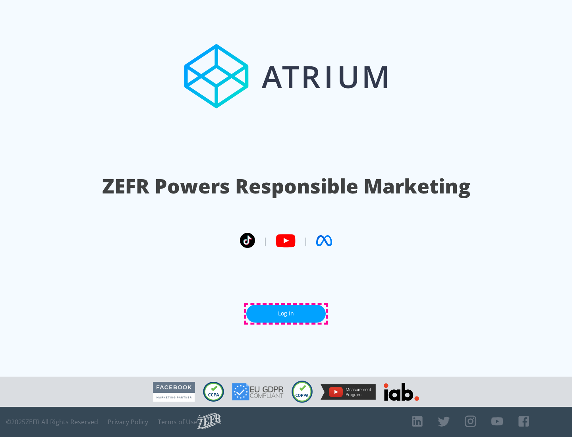
click at [286, 314] on link "Log In" at bounding box center [285, 314] width 79 height 18
